Goal: Transaction & Acquisition: Subscribe to service/newsletter

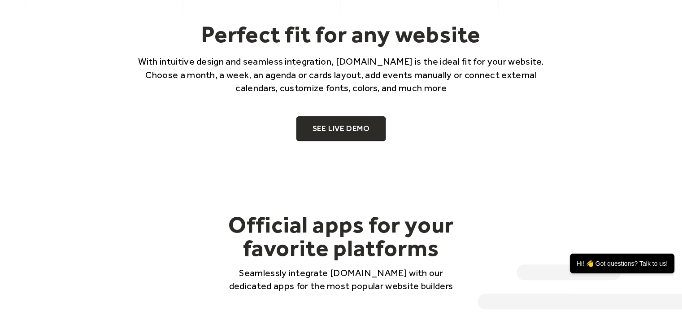
scroll to position [605, 0]
click at [363, 127] on link "SEE LIVE DEMO" at bounding box center [342, 128] width 90 height 25
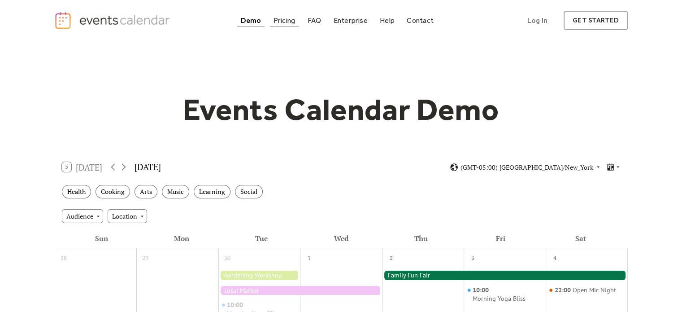
click at [279, 18] on div "Pricing" at bounding box center [285, 20] width 22 height 5
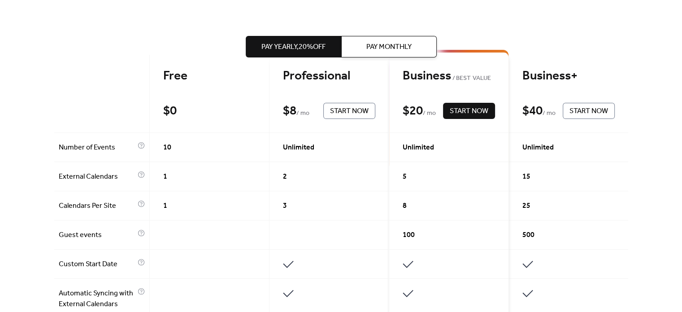
scroll to position [198, 0]
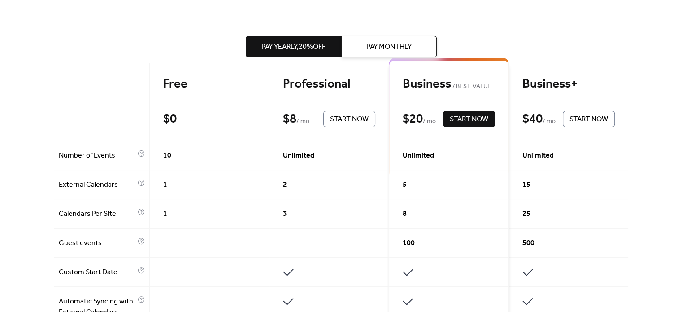
click at [377, 44] on span "Pay Monthly" at bounding box center [389, 47] width 45 height 11
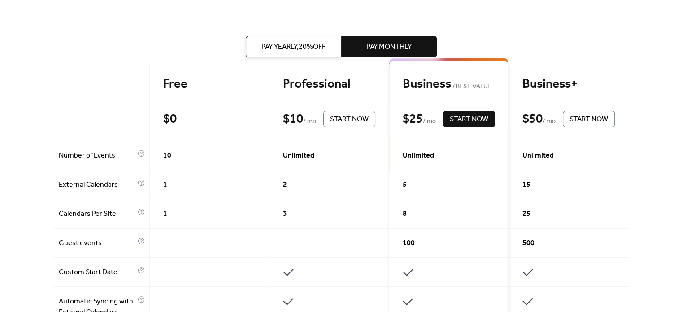
click at [283, 182] on span "2" at bounding box center [285, 184] width 4 height 11
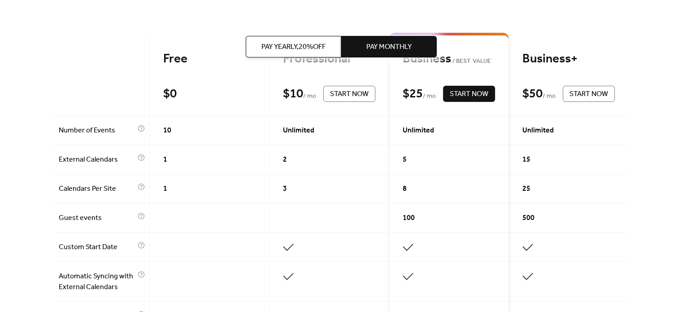
scroll to position [224, 0]
drag, startPoint x: 287, startPoint y: 184, endPoint x: 279, endPoint y: 186, distance: 7.8
click at [279, 186] on div "3" at bounding box center [330, 188] width 120 height 29
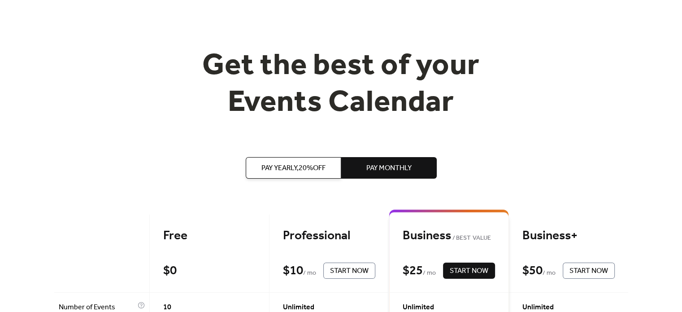
scroll to position [45, 0]
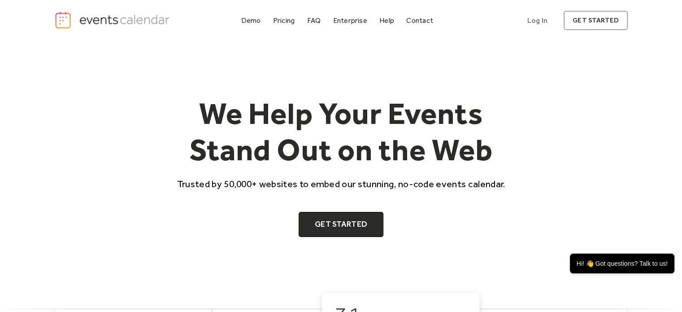
click at [413, 84] on div "We Help Your Events Stand Out on the Web Trusted by 50,000+ websites to embed o…" at bounding box center [341, 164] width 574 height 246
click at [293, 20] on div "Pricing" at bounding box center [284, 20] width 22 height 5
click at [287, 23] on div "Pricing" at bounding box center [284, 20] width 22 height 5
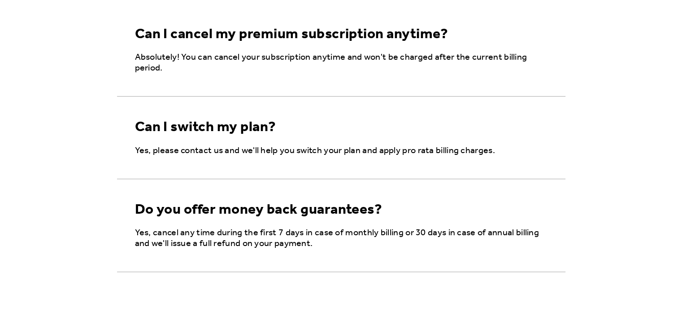
scroll to position [609, 0]
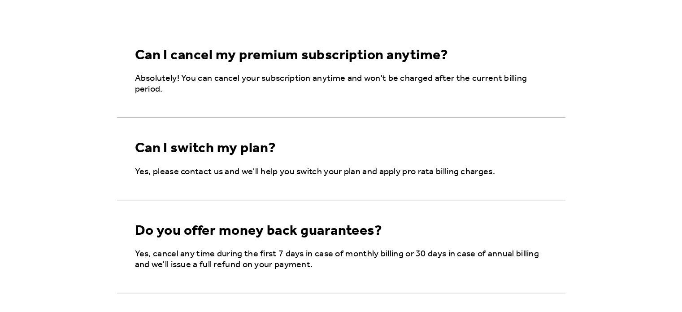
click at [351, 63] on div "Can I cancel my premium subscription anytime?" at bounding box center [292, 55] width 314 height 17
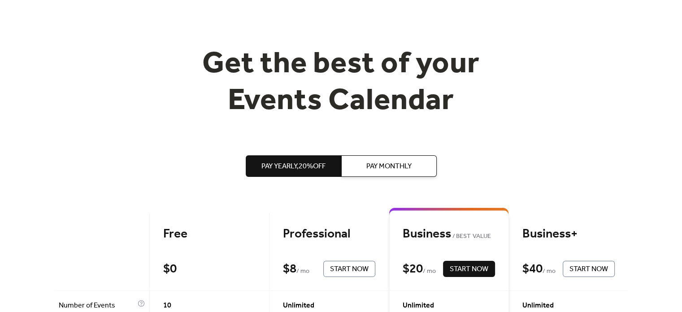
scroll to position [83, 0]
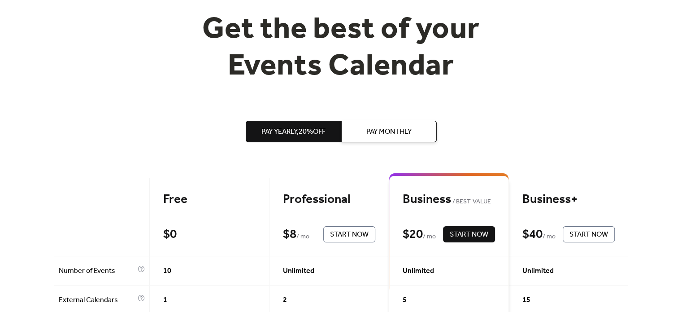
click at [375, 129] on span "Pay Monthly" at bounding box center [389, 132] width 45 height 11
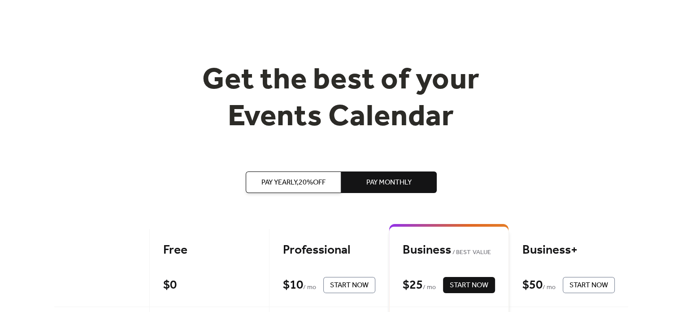
scroll to position [0, 0]
